Goal: Task Accomplishment & Management: Complete application form

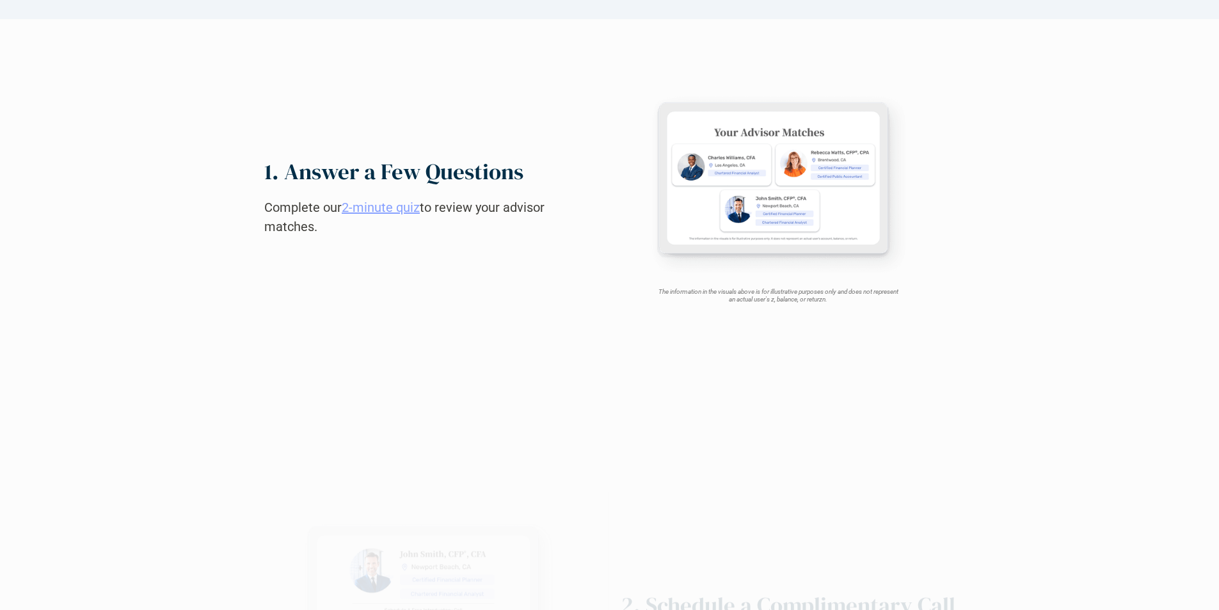
scroll to position [1219, 0]
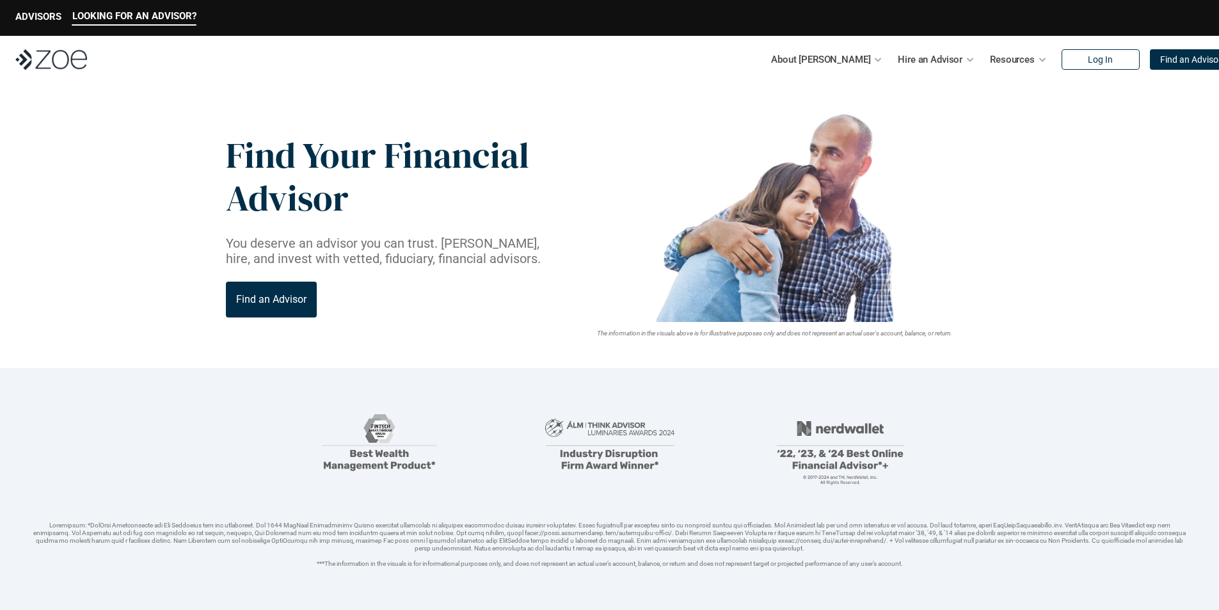
click at [51, 59] on img at bounding box center [51, 59] width 72 height 20
click at [1162, 59] on p "Find an Advisor" at bounding box center [1190, 59] width 61 height 11
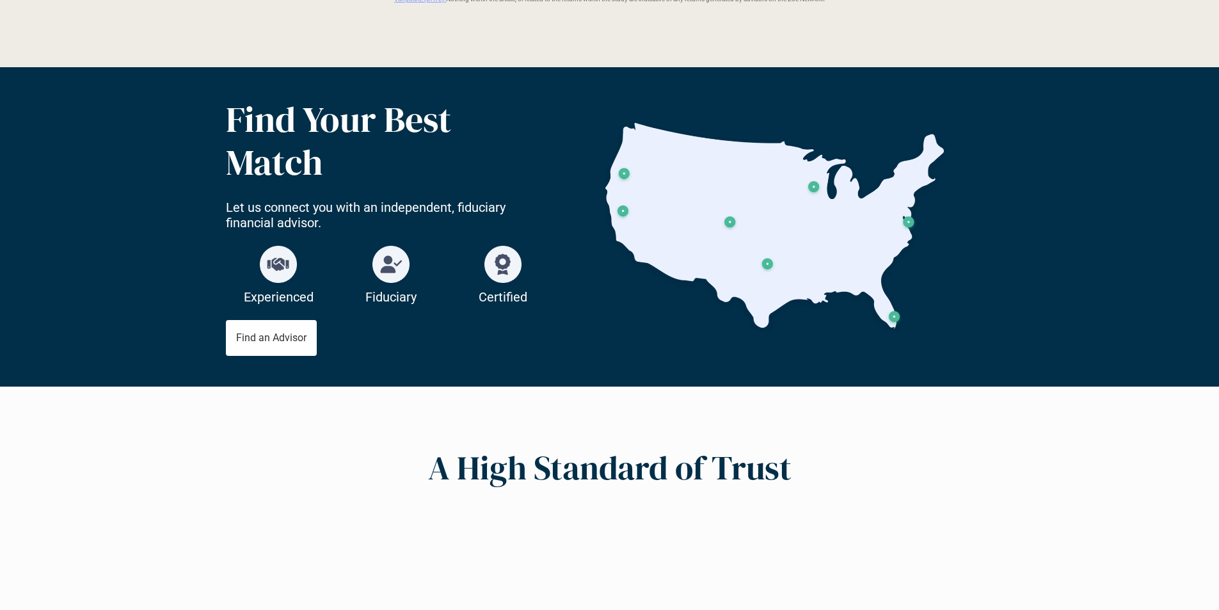
click at [271, 337] on p "Find an Advisor" at bounding box center [271, 337] width 70 height 12
